Goal: Transaction & Acquisition: Purchase product/service

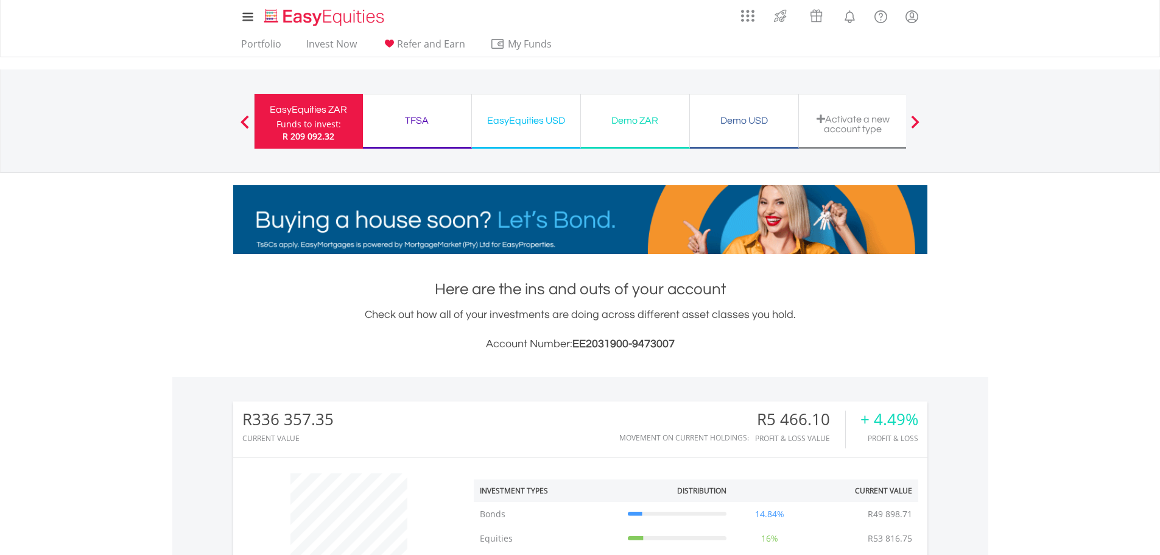
scroll to position [117, 231]
click at [326, 45] on link "Invest Now" at bounding box center [331, 47] width 60 height 19
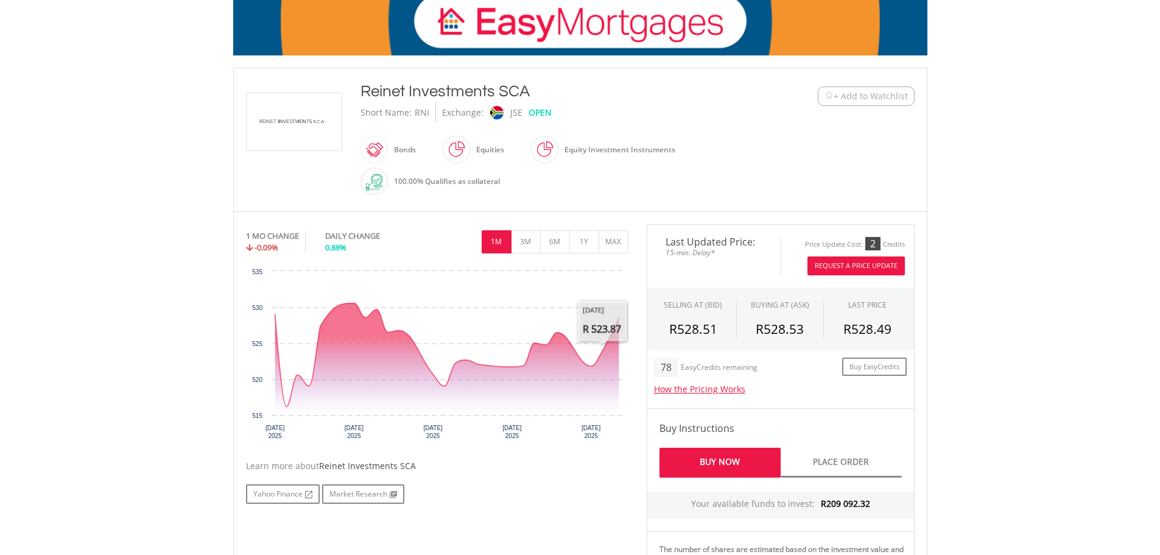
scroll to position [248, 0]
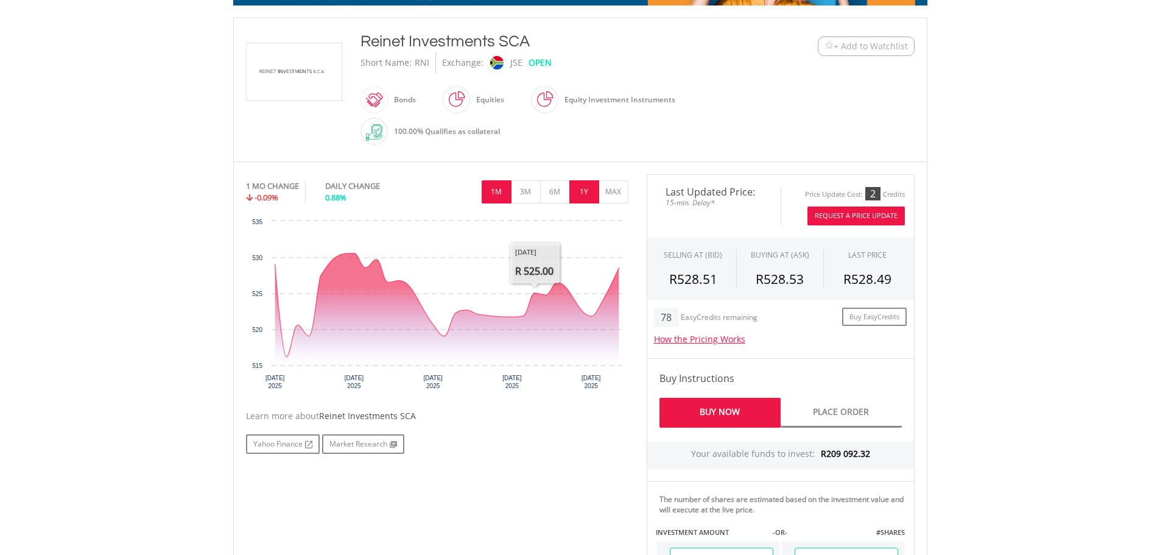
click at [580, 192] on div "1 MO CHANGE -0.09% DAILY CHANGE 0.88% 1M 3M 6M 1Y MAX" at bounding box center [437, 194] width 382 height 41
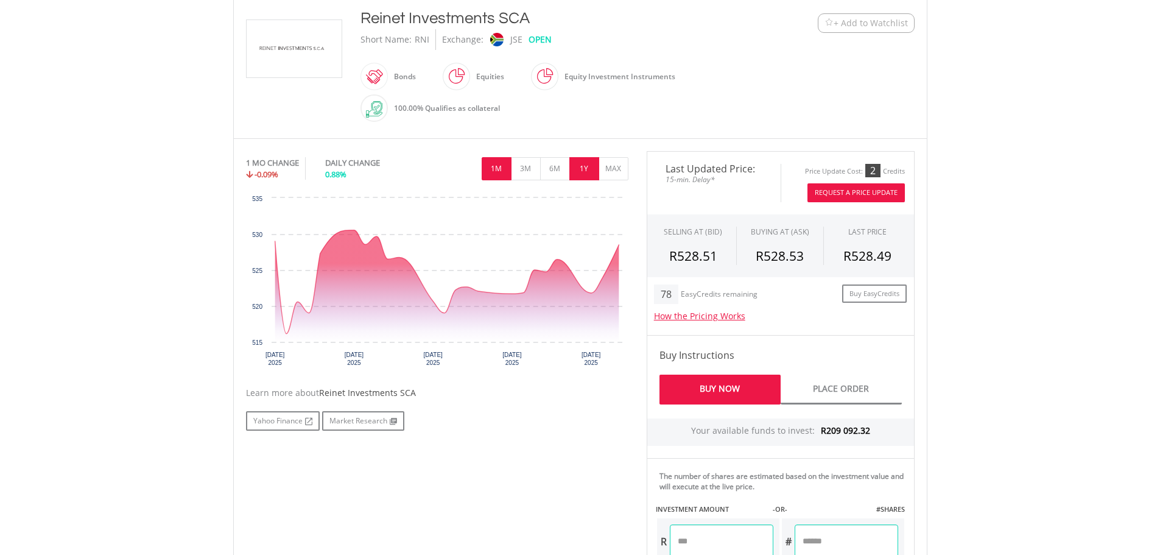
scroll to position [284, 0]
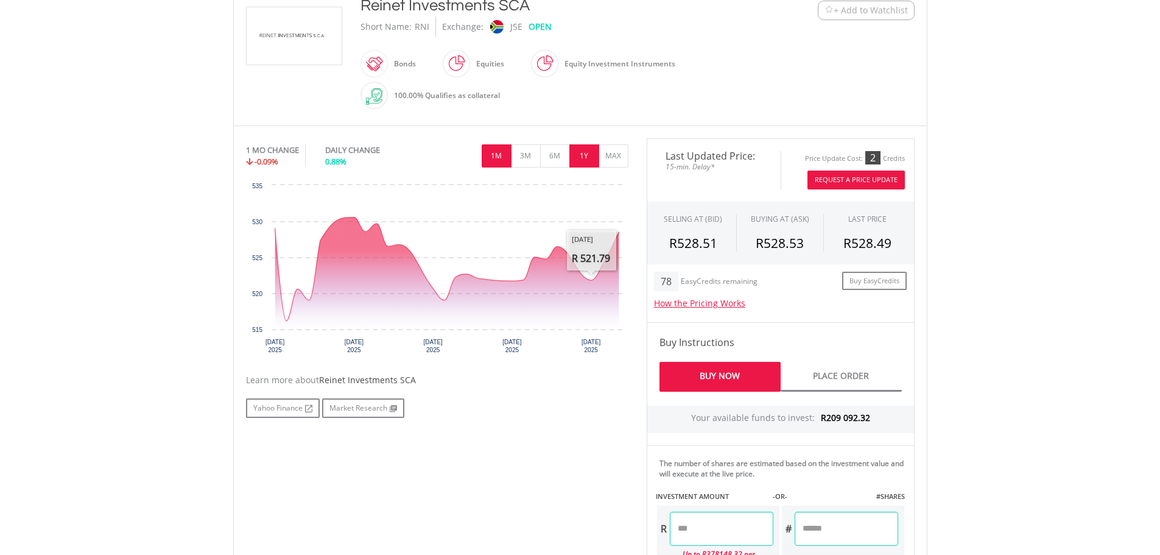
click at [582, 155] on div "1 MO CHANGE -0.09% DAILY CHANGE 0.88% 1M 3M 6M 1Y MAX" at bounding box center [437, 158] width 382 height 41
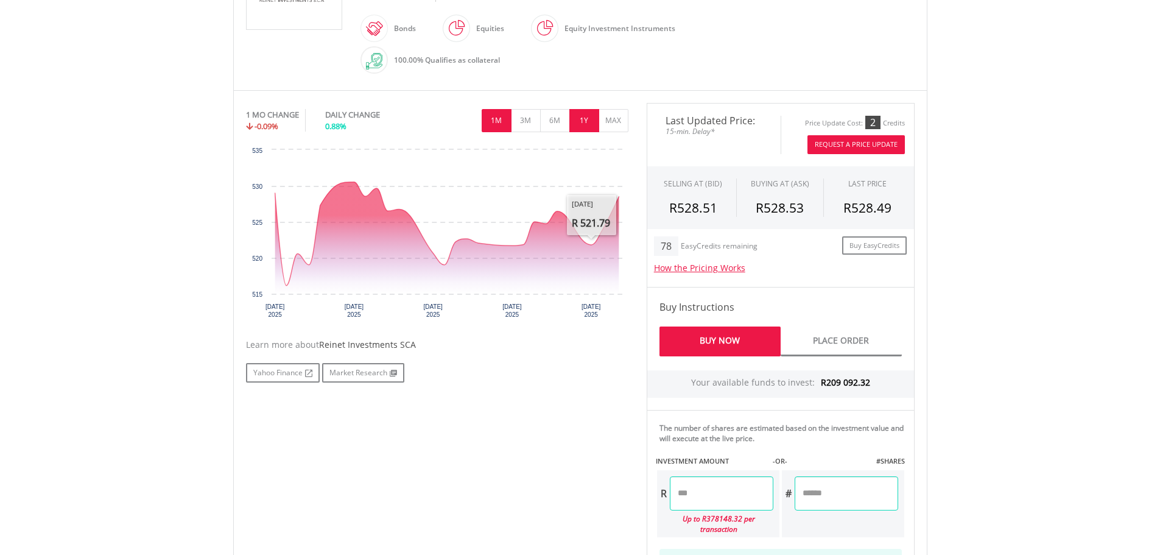
click at [582, 122] on button "1Y" at bounding box center [584, 120] width 30 height 23
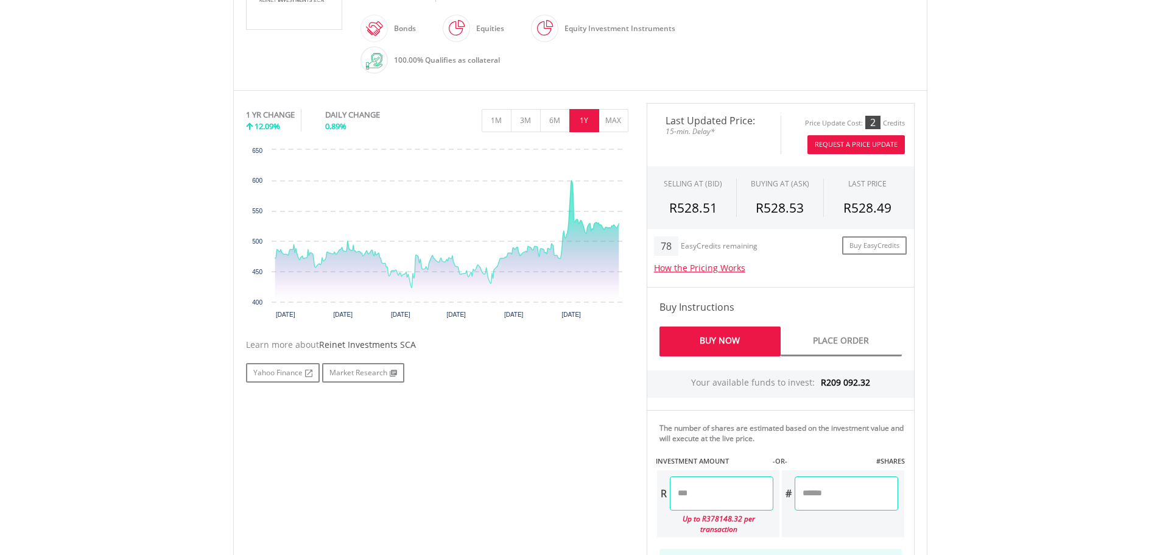
click at [740, 491] on input "number" at bounding box center [721, 493] width 103 height 34
type input "********"
type input "*******"
click at [587, 391] on div "No chart available. 1 YR CHANGE 12.09% DAILY CHANGE 0.89% 1M 3M 6M 1Y MAX Chart…" at bounding box center [580, 374] width 687 height 543
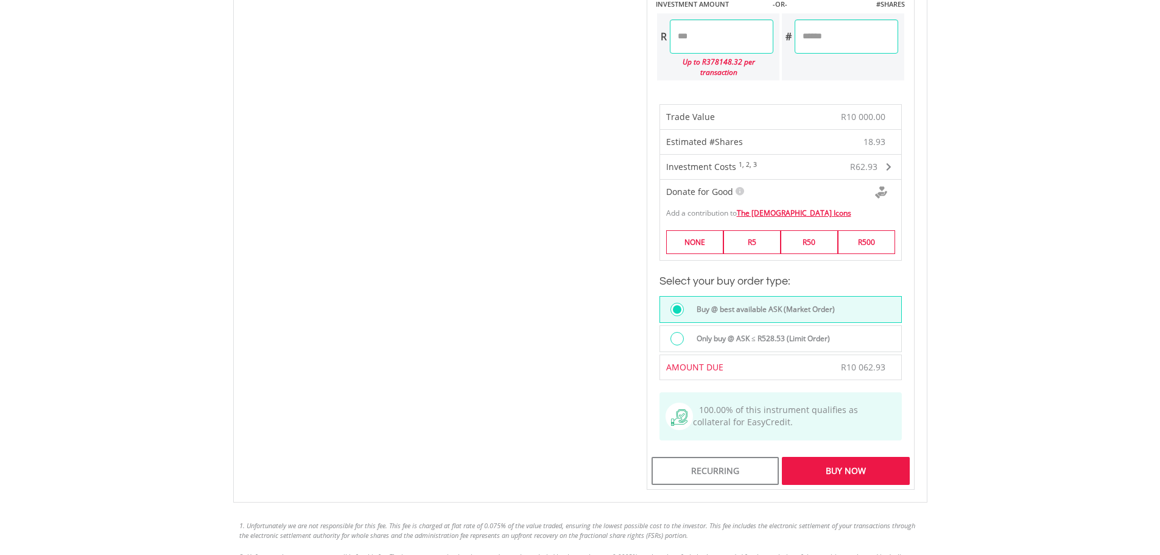
scroll to position [781, 0]
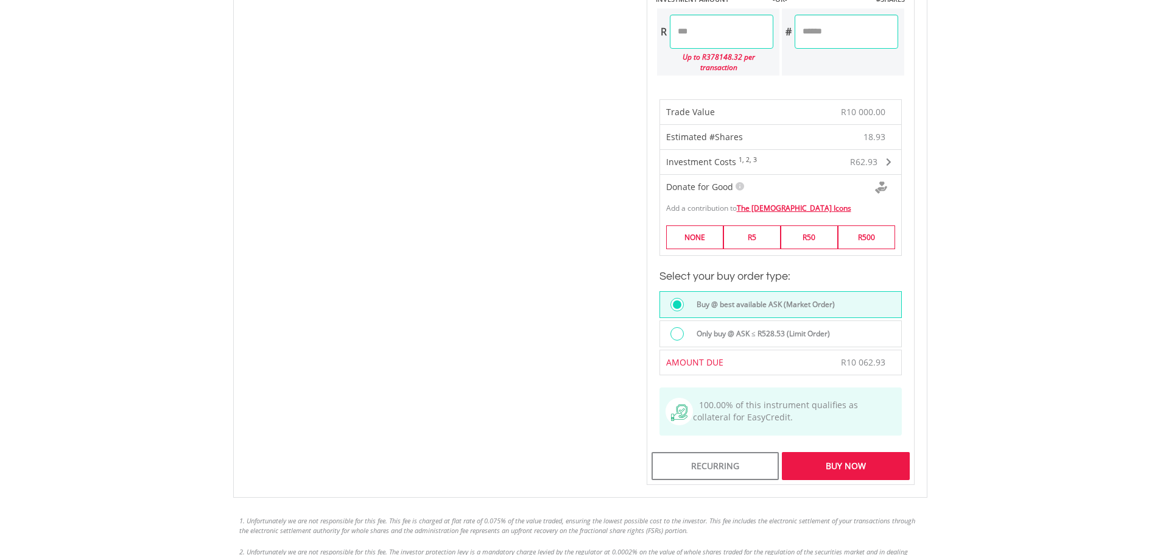
click at [843, 453] on div "Buy Now" at bounding box center [845, 466] width 127 height 28
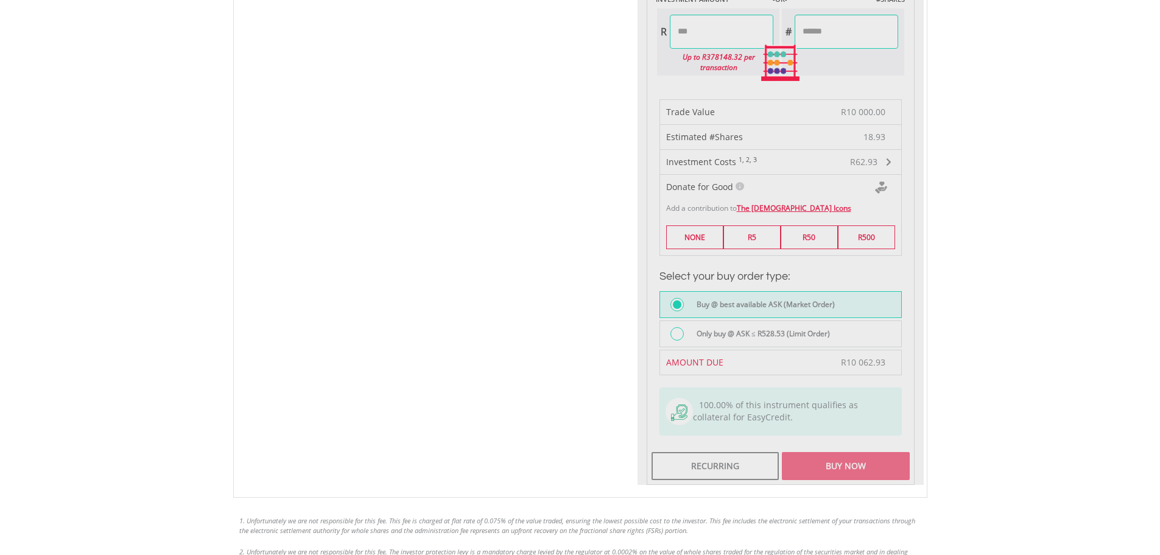
scroll to position [817, 0]
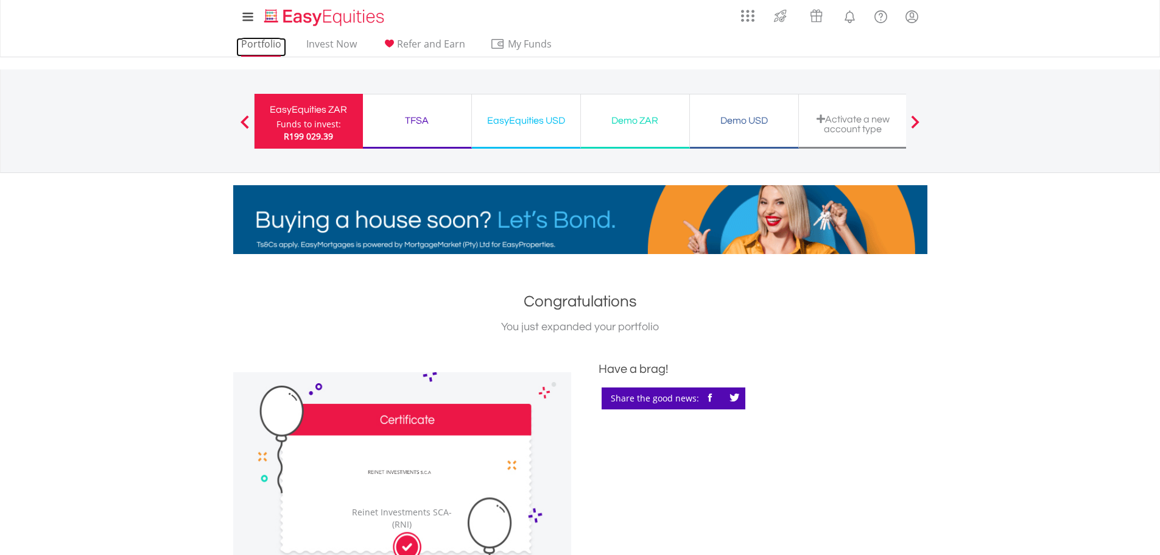
click at [258, 42] on link "Portfolio" at bounding box center [261, 47] width 50 height 19
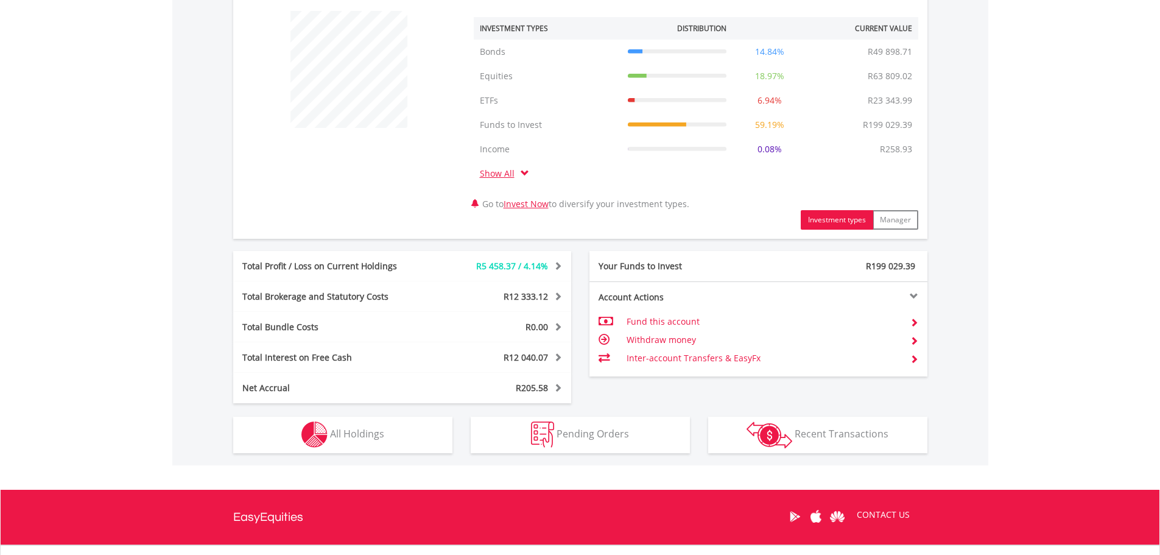
scroll to position [573, 0]
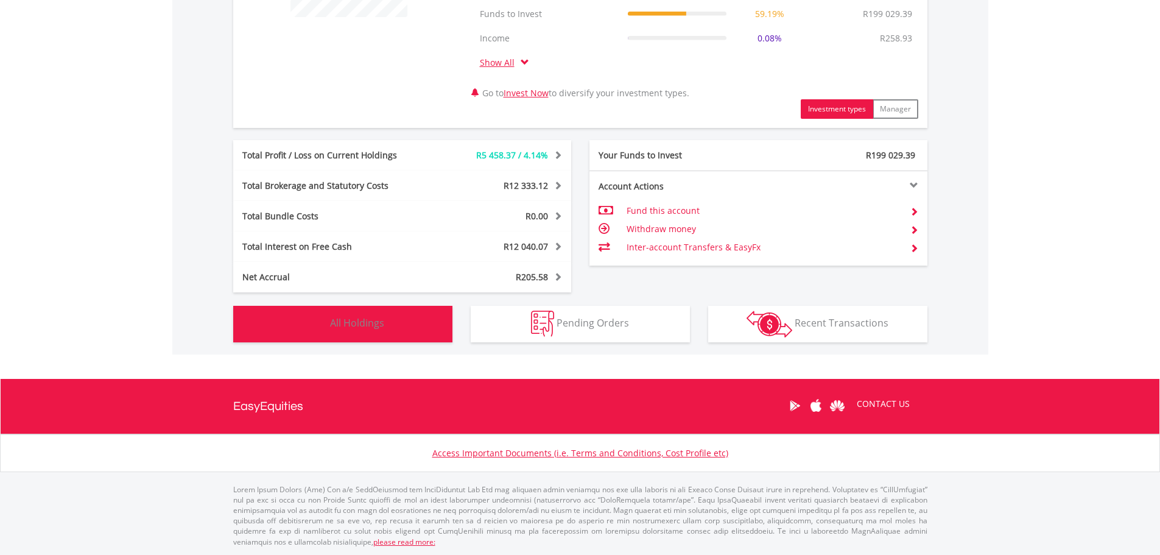
click at [393, 325] on button "Holdings All Holdings" at bounding box center [342, 324] width 219 height 37
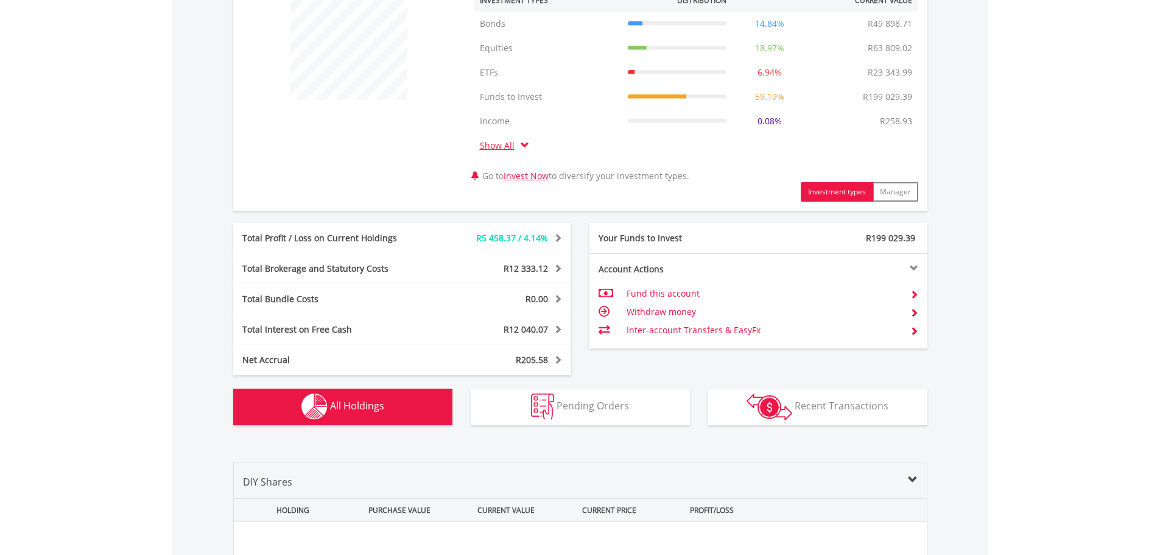
scroll to position [0, 0]
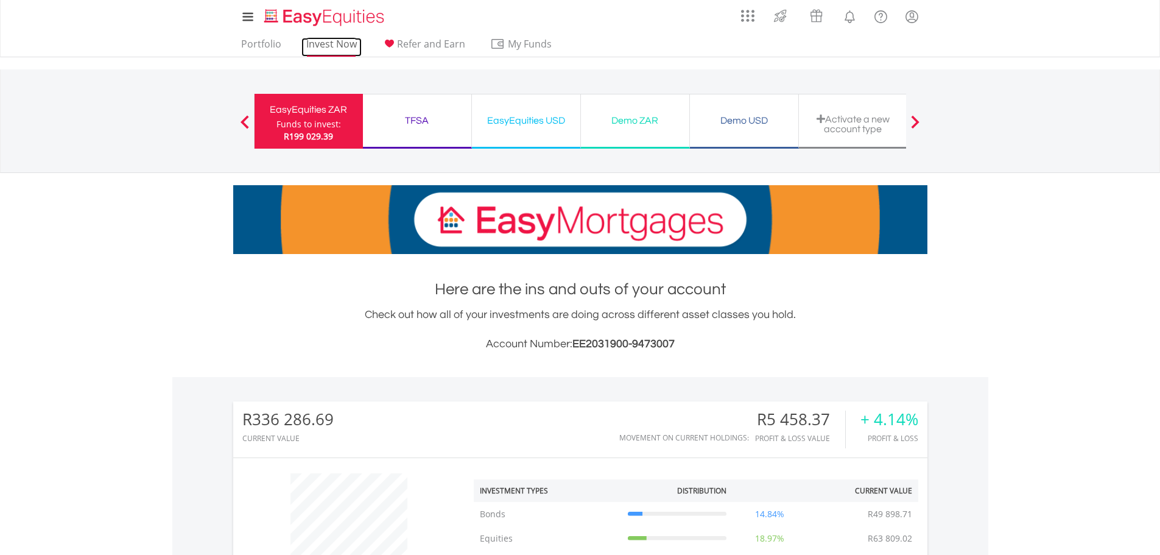
click at [331, 44] on link "Invest Now" at bounding box center [331, 47] width 60 height 19
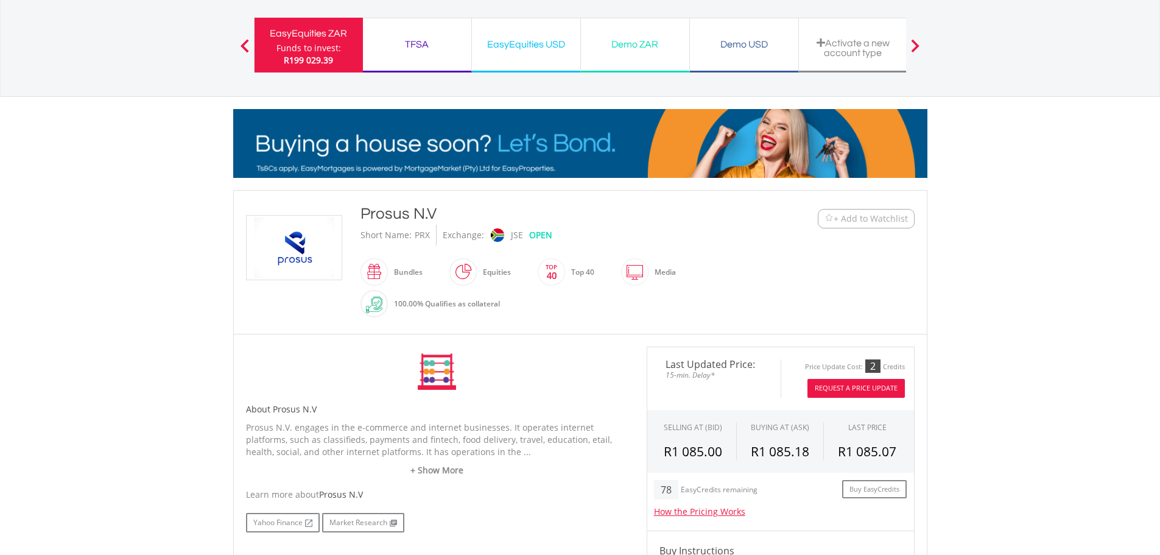
scroll to position [213, 0]
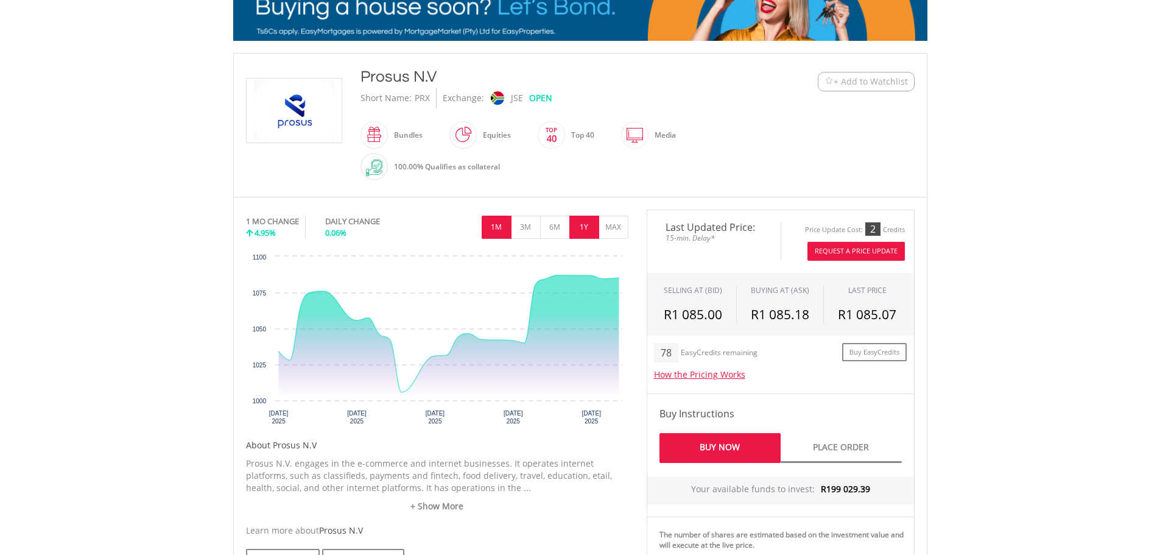
click at [584, 227] on button "1Y" at bounding box center [584, 227] width 30 height 23
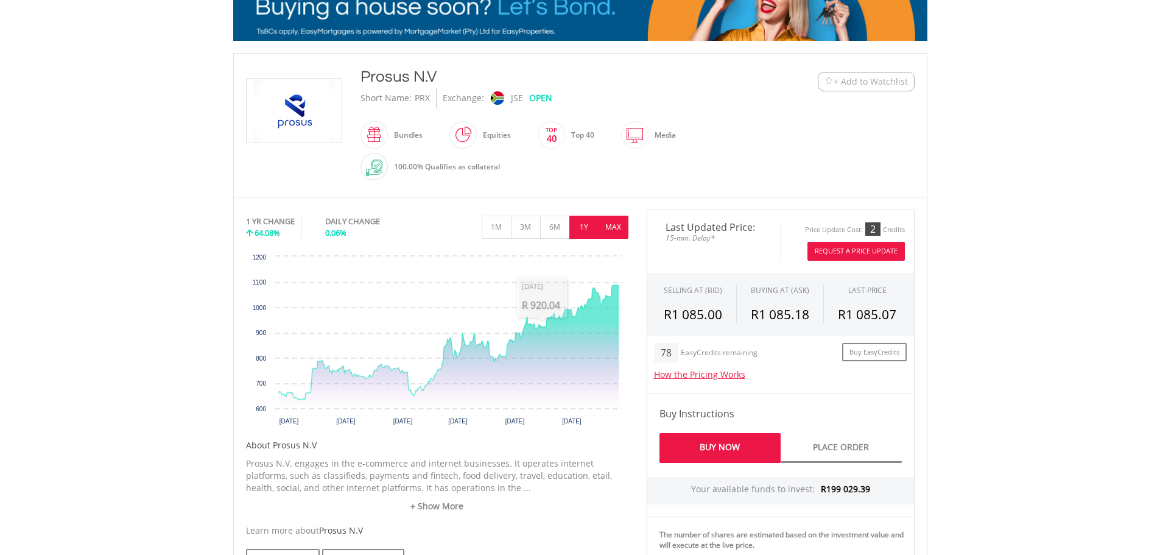
click at [612, 226] on button "MAX" at bounding box center [613, 227] width 30 height 23
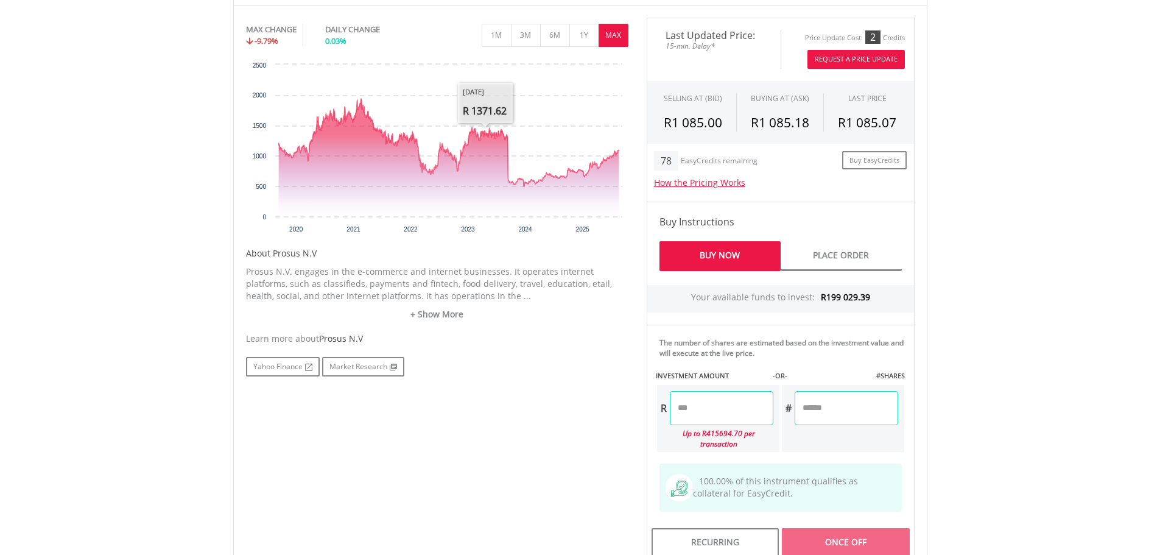
scroll to position [426, 0]
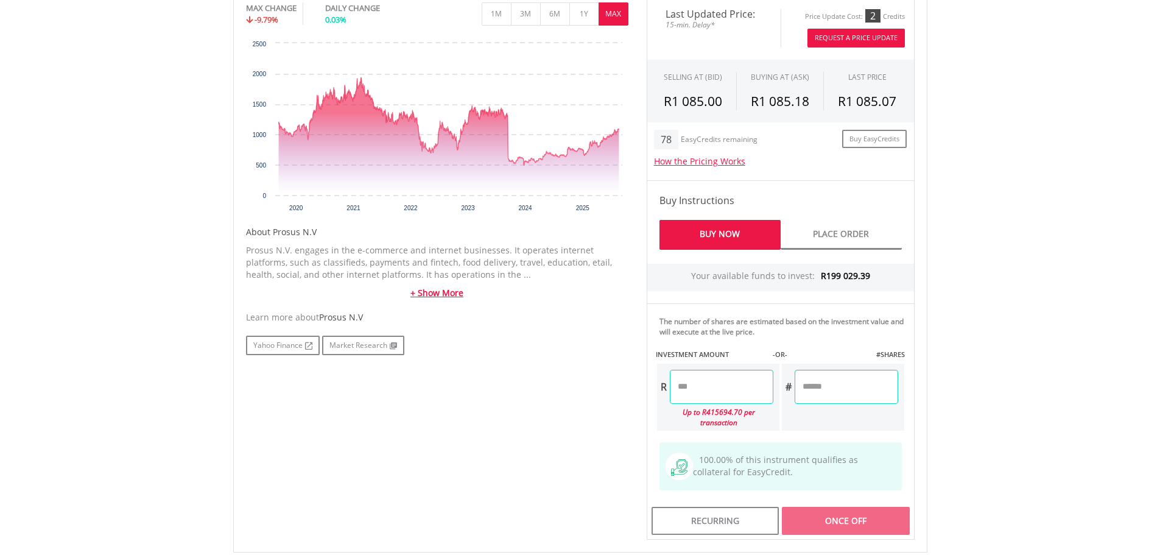
click at [445, 291] on link "+ Show More" at bounding box center [437, 293] width 382 height 12
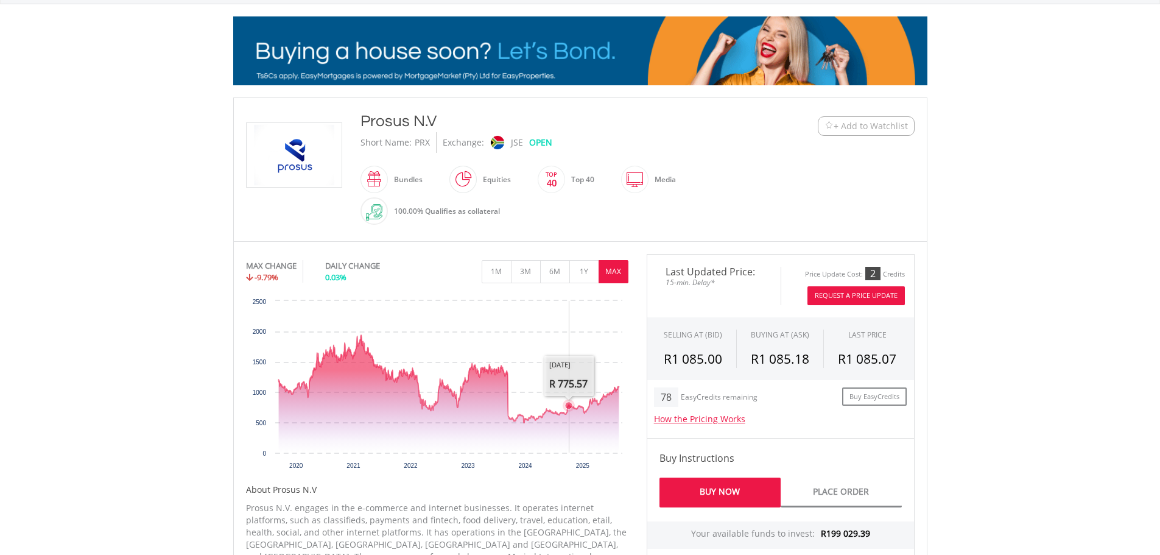
scroll to position [284, 0]
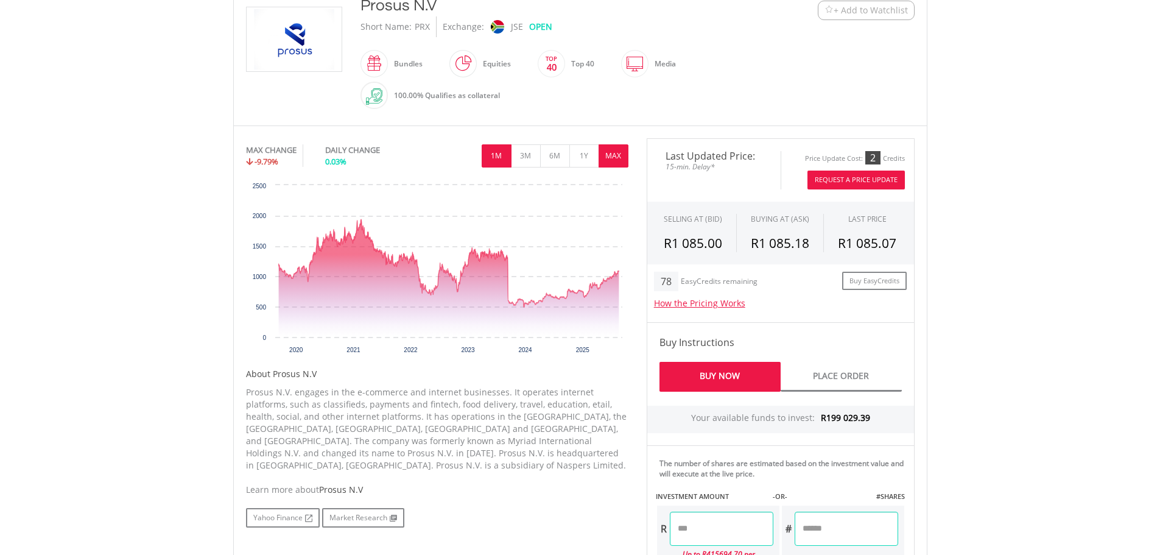
click at [494, 155] on button "1M" at bounding box center [497, 155] width 30 height 23
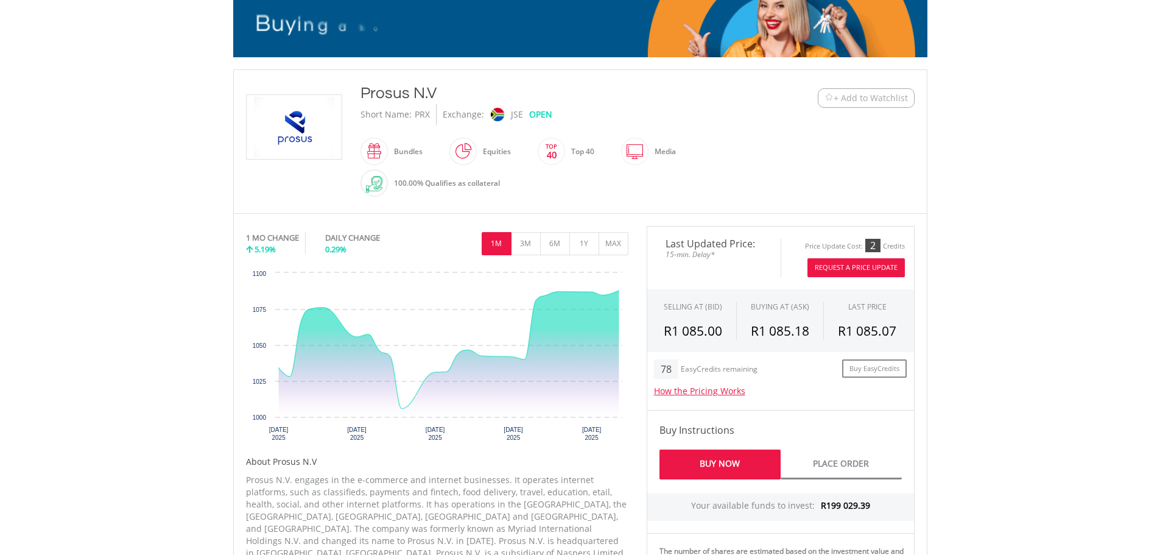
scroll to position [0, 0]
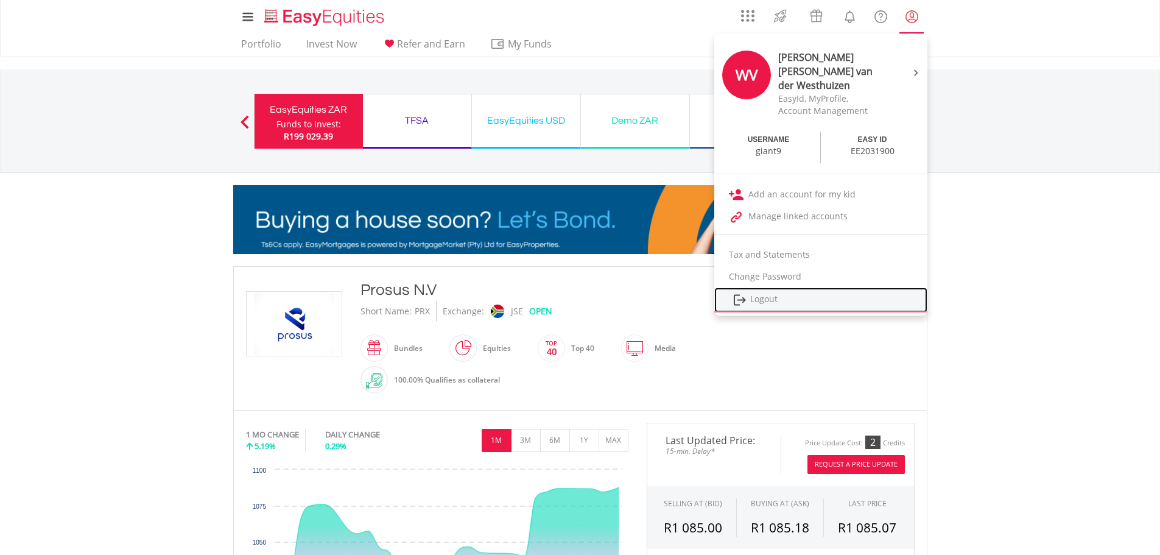
click at [766, 287] on link "Logout" at bounding box center [820, 299] width 213 height 25
